Goal: Task Accomplishment & Management: Use online tool/utility

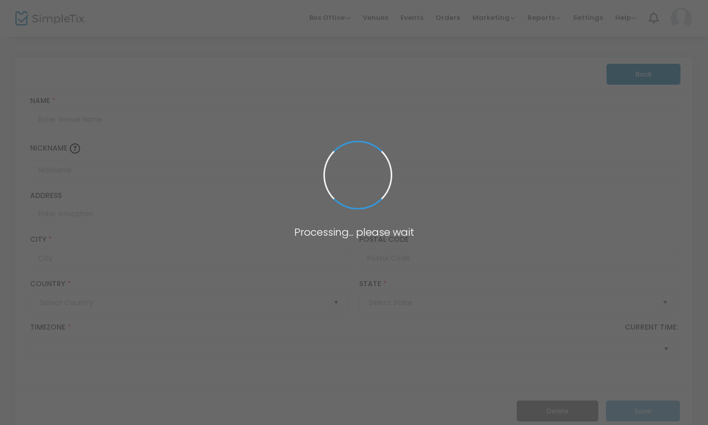
type input "[GEOGRAPHIC_DATA]"
type input "[PERSON_NAME] Theatre at the [GEOGRAPHIC_DATA]"
type input "American Theatre of [GEOGRAPHIC_DATA][PERSON_NAME]"
type input "[STREET_ADDRESS]"
type input "[US_STATE]"
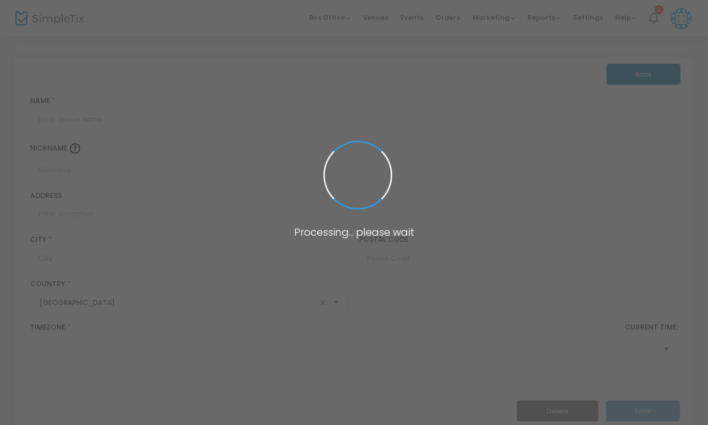
type input "10019"
type input "[GEOGRAPHIC_DATA]"
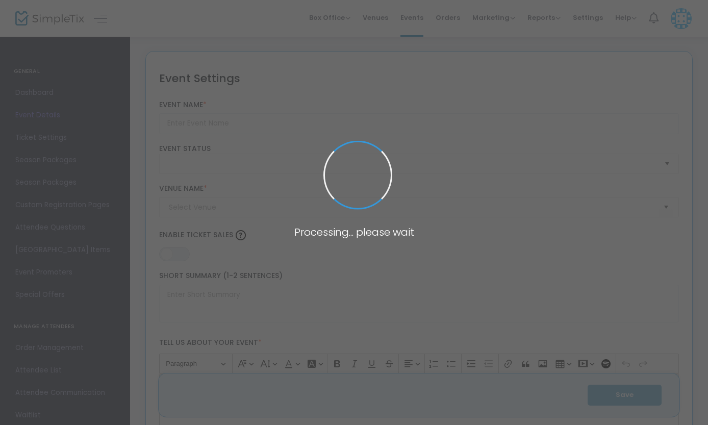
type input "Danny and the Deep Blue Sea New York City, New York"
type textarea "This production of the play was first performed in Anaconda, Montana in front o…"
type input "8.875 %"
type input "Buy Tickets"
checkbox input "true"
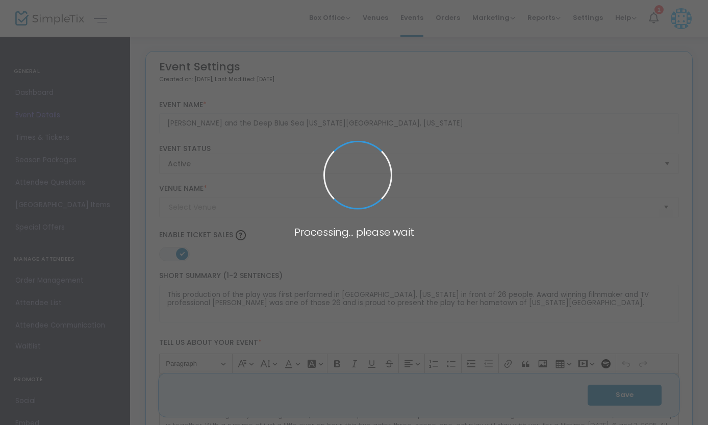
type input "Sargent Theatre at the American Theatre of Actors (American Theatre of Actors S…"
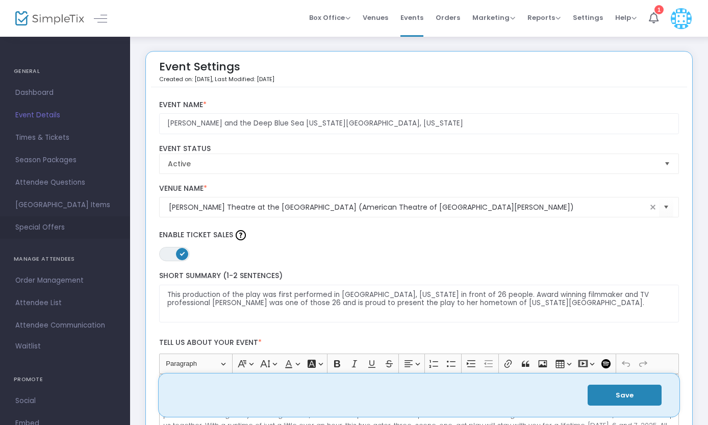
click at [56, 223] on span "Special Offers" at bounding box center [64, 227] width 99 height 13
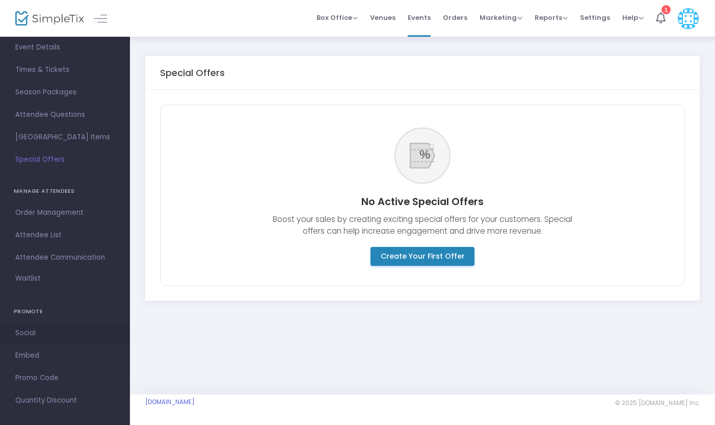
scroll to position [76, 0]
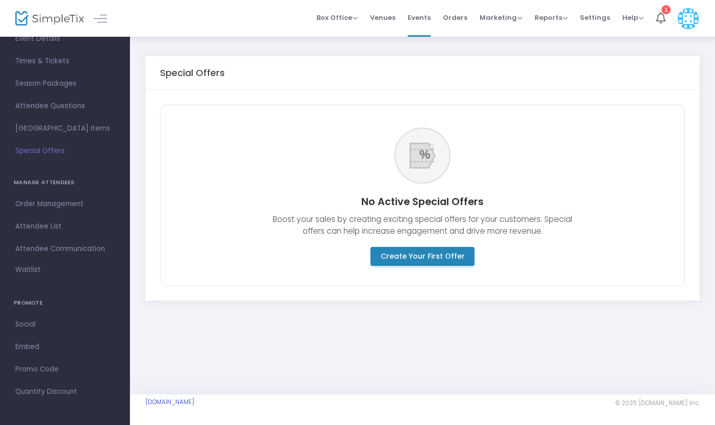
click at [54, 370] on span "Promo Code" at bounding box center [64, 368] width 99 height 13
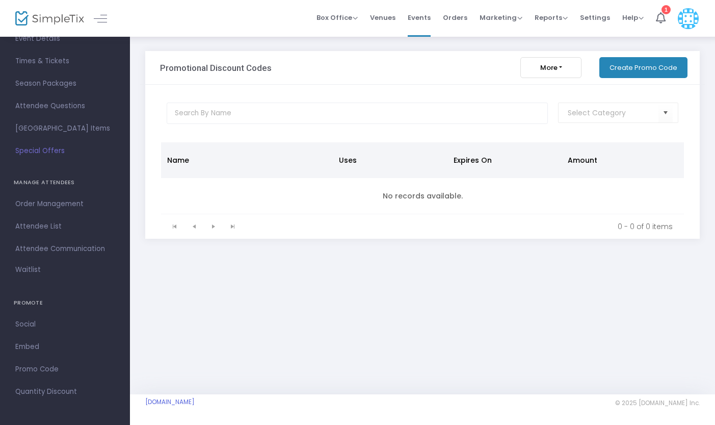
click at [623, 65] on button "Create Promo Code" at bounding box center [643, 67] width 88 height 21
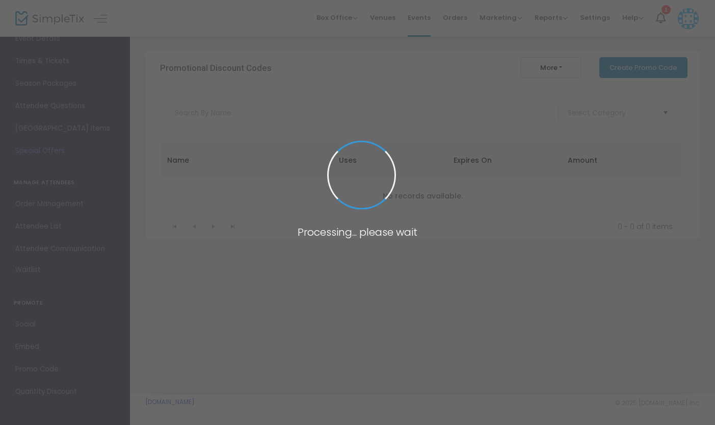
scroll to position [76, 0]
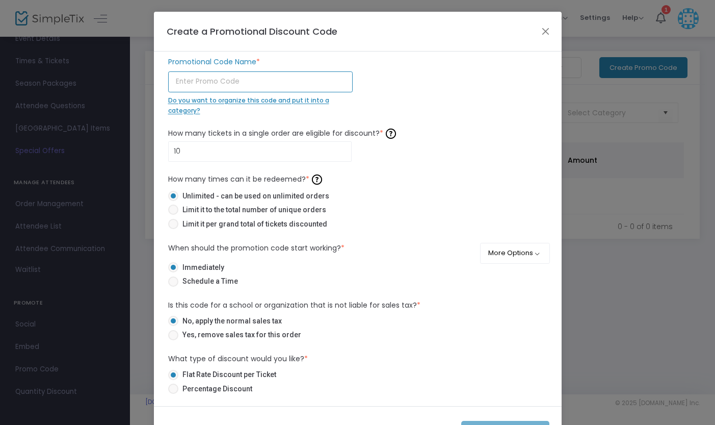
click at [243, 81] on input "text" at bounding box center [260, 81] width 185 height 21
click at [225, 152] on input "10" at bounding box center [260, 151] width 183 height 19
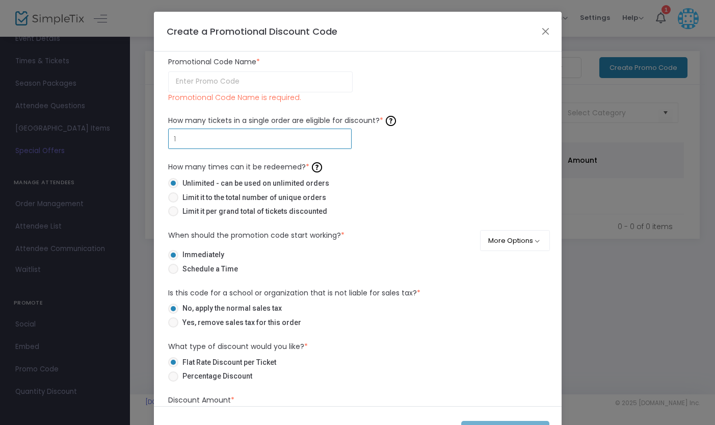
type input "1"
click at [168, 324] on span at bounding box center [173, 322] width 10 height 10
click at [173, 327] on input "Yes, remove sales tax for this order" at bounding box center [173, 327] width 1 height 1
radio input "true"
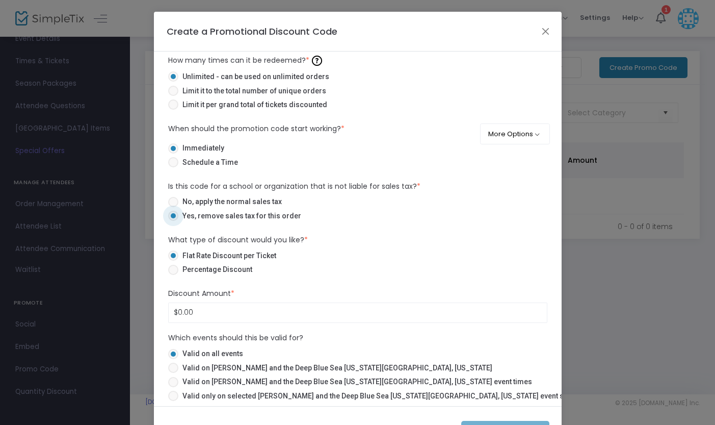
scroll to position [113, 0]
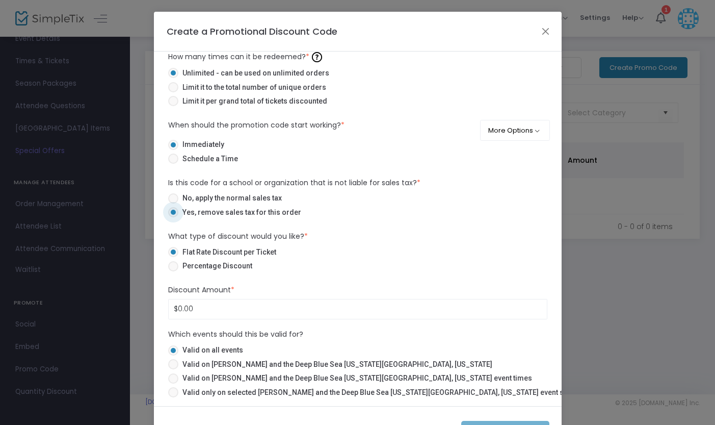
drag, startPoint x: 170, startPoint y: 366, endPoint x: 185, endPoint y: 358, distance: 16.6
click at [170, 366] on span at bounding box center [173, 364] width 10 height 10
click at [173, 369] on input "Valid on Danny and the Deep Blue Sea New York City, New York" at bounding box center [173, 369] width 1 height 1
radio input "true"
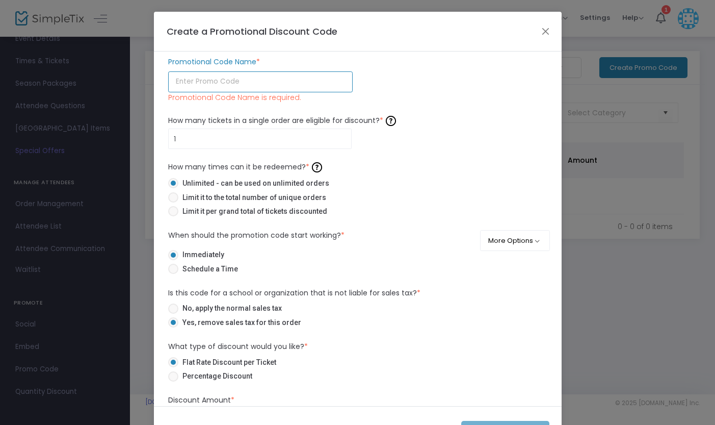
click at [219, 80] on input "text" at bounding box center [260, 81] width 185 height 21
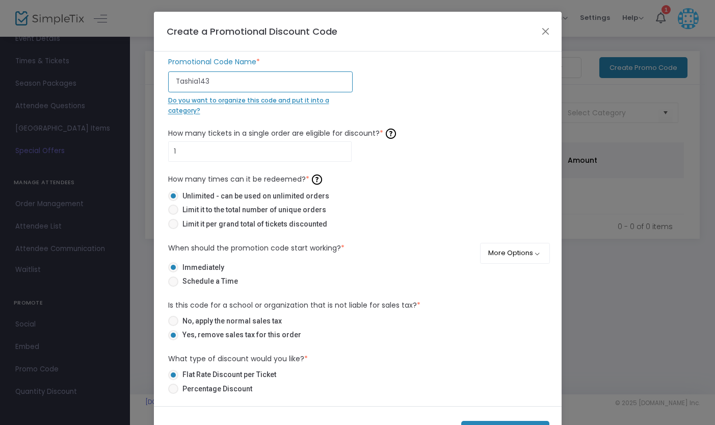
type input "Tashia143"
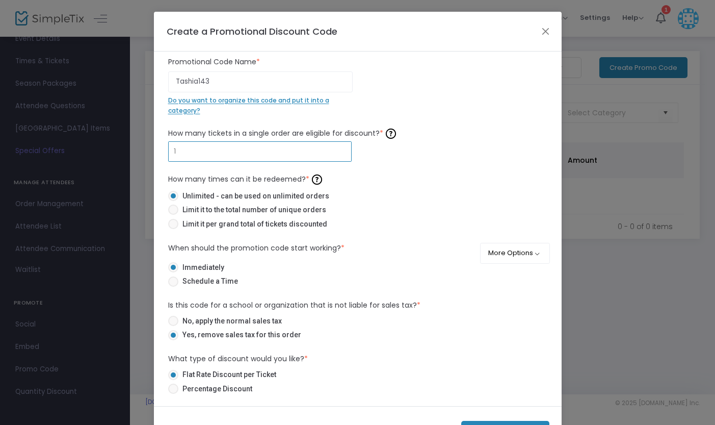
click at [223, 155] on input "1" at bounding box center [260, 151] width 183 height 19
click at [229, 104] on span "Do you want to organize this code and put it into a category?" at bounding box center [248, 105] width 161 height 19
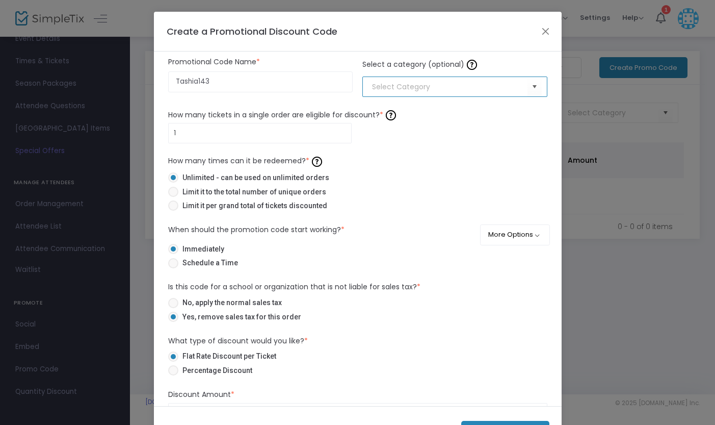
click at [385, 85] on input at bounding box center [449, 87] width 155 height 11
click at [526, 88] on span "Select" at bounding box center [534, 86] width 17 height 17
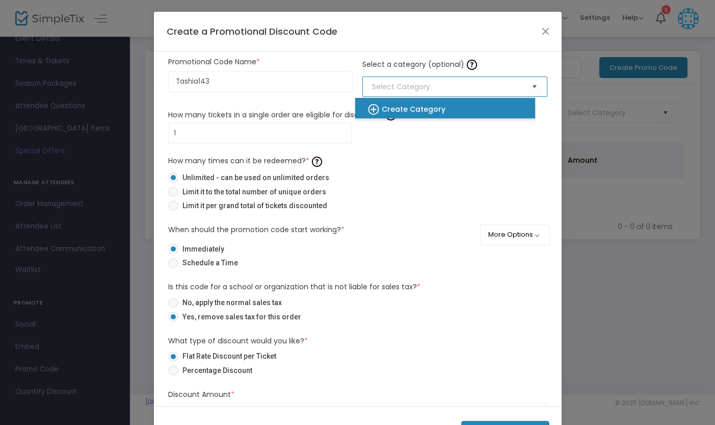
click at [443, 112] on b "Create Category" at bounding box center [414, 109] width 64 height 10
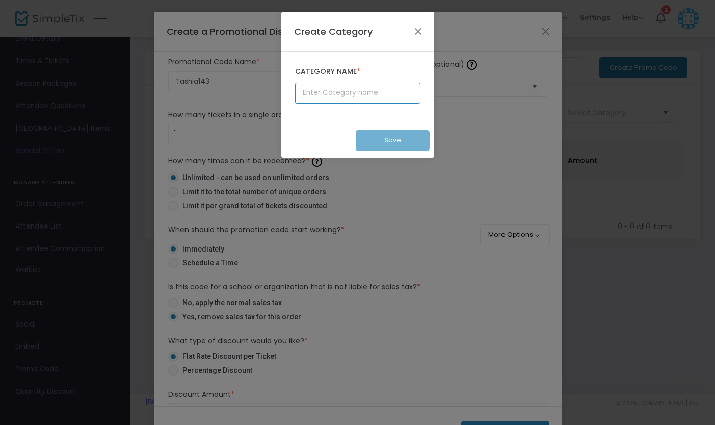
click at [389, 98] on input "text" at bounding box center [357, 93] width 125 height 21
type input "Tashia Comps"
click at [394, 138] on button "Save" at bounding box center [393, 140] width 74 height 21
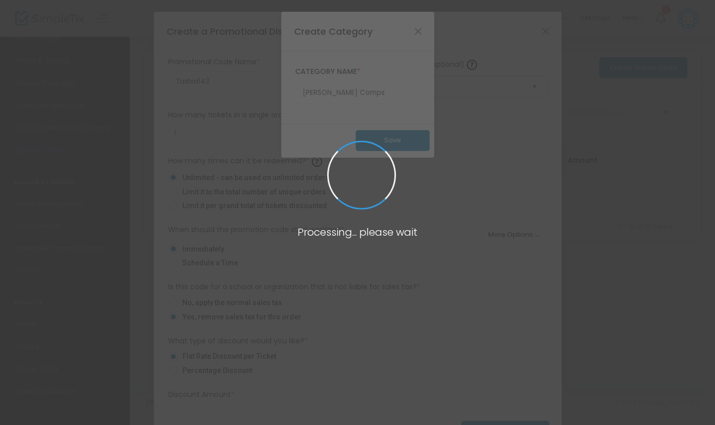
type input "Tashia Comps"
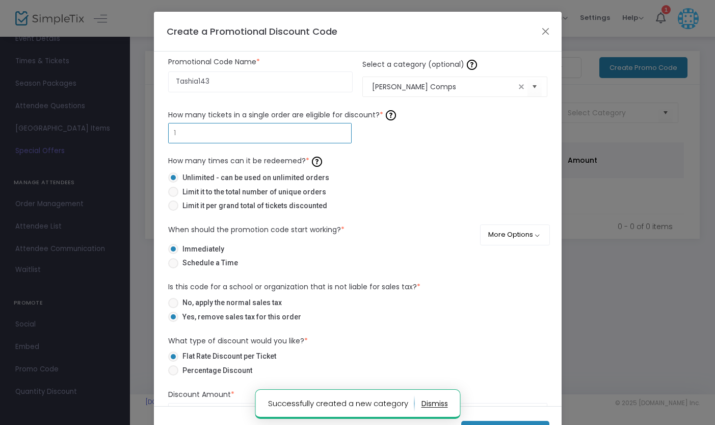
click at [276, 137] on input "1" at bounding box center [260, 132] width 183 height 19
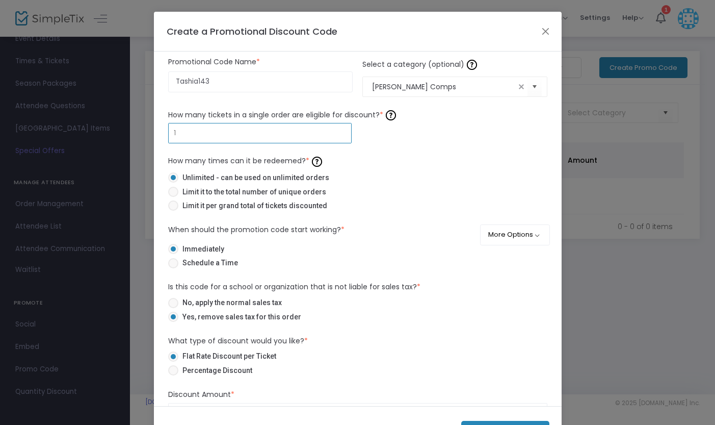
type input "2"
